Goal: Information Seeking & Learning: Understand process/instructions

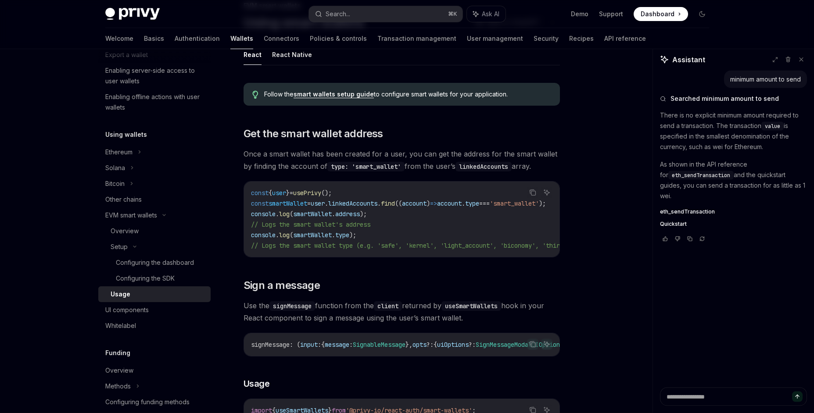
scroll to position [133, 0]
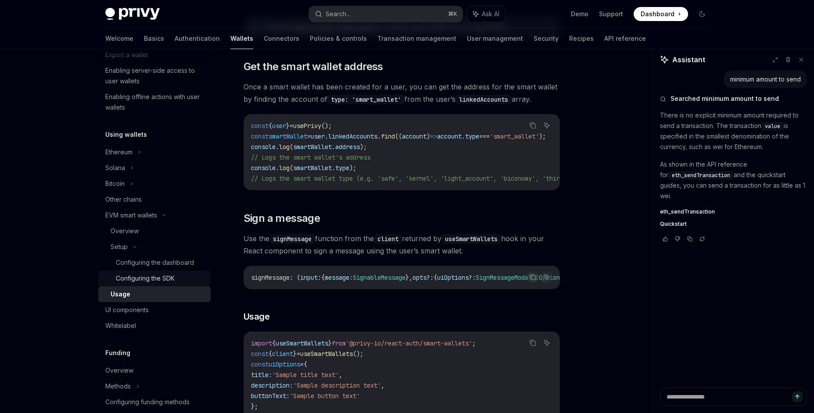
click at [155, 274] on div "Configuring the SDK" at bounding box center [145, 278] width 59 height 11
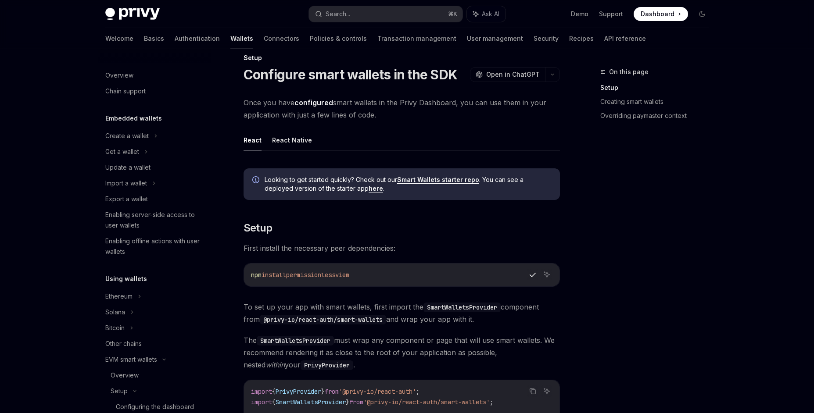
scroll to position [192, 0]
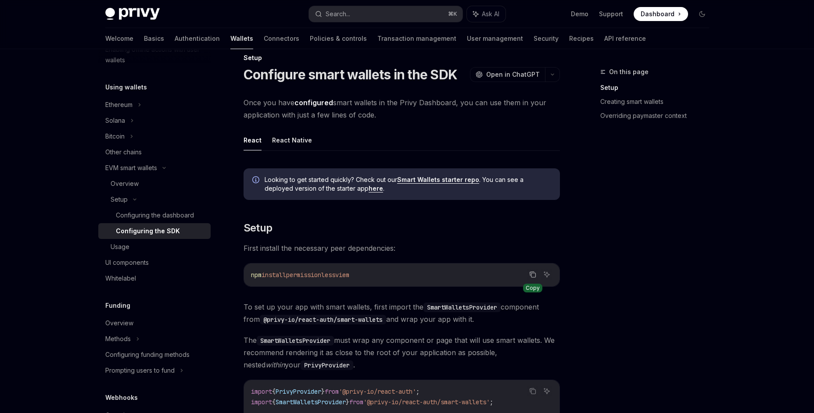
click at [532, 278] on button "Copy the contents from the code block" at bounding box center [532, 274] width 11 height 11
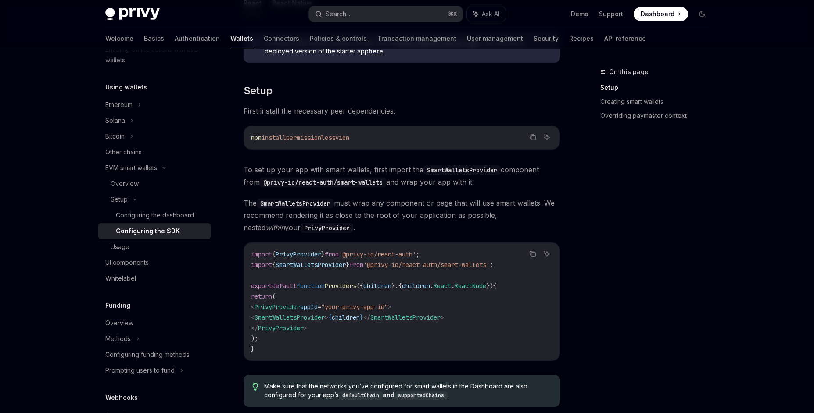
scroll to position [154, 0]
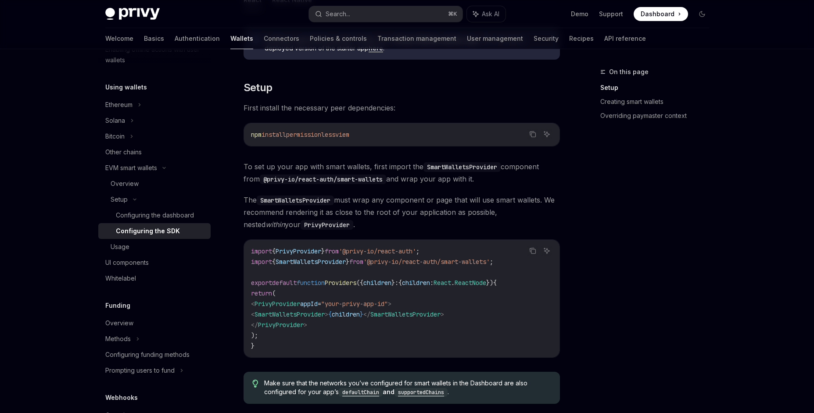
drag, startPoint x: 274, startPoint y: 315, endPoint x: 488, endPoint y: 312, distance: 214.2
click at [488, 312] on code "import { PrivyProvider } from '@privy-io/react-auth' ; import { SmartWalletsPro…" at bounding box center [401, 298] width 301 height 105
copy span "< SmartWalletsProvider > { children } </ SmartWalletsProvider >"
